Goal: Information Seeking & Learning: Check status

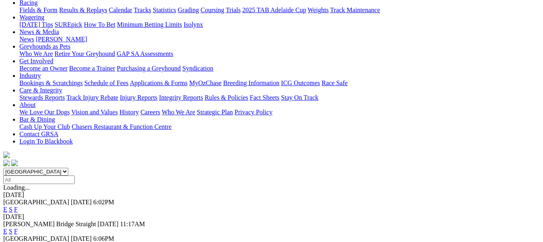
scroll to position [129, 0]
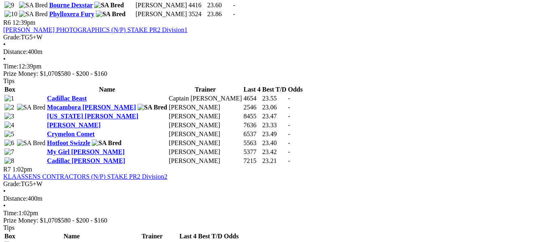
scroll to position [1117, 0]
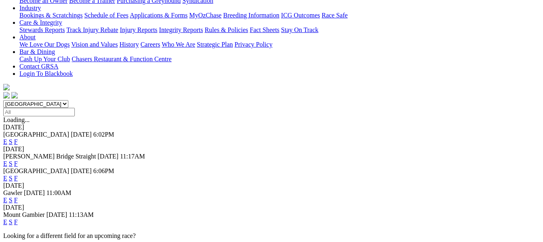
scroll to position [194, 0]
